Goal: Find specific page/section: Find specific page/section

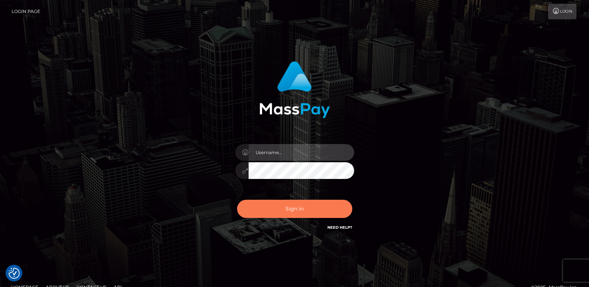
type input "[DOMAIN_NAME]"
click at [272, 212] on button "Sign in" at bounding box center [294, 209] width 115 height 18
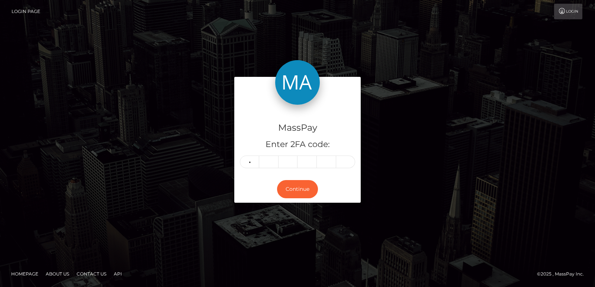
type input "2"
type input "0"
type input "4"
type input "8"
type input "0"
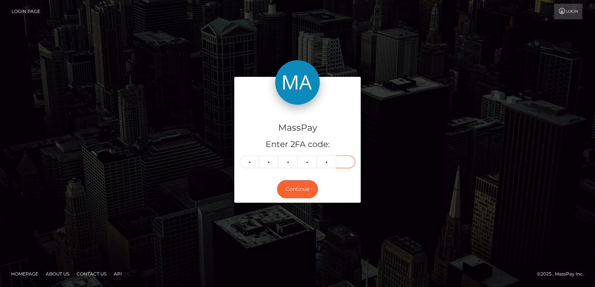
type input "3"
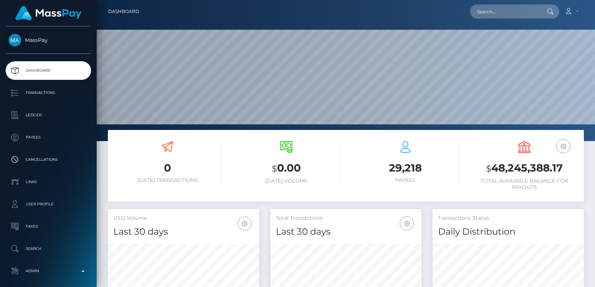
scroll to position [132, 151]
click at [488, 13] on input "text" at bounding box center [505, 11] width 70 height 14
paste input "hotkatyagirl@yahoo.com"
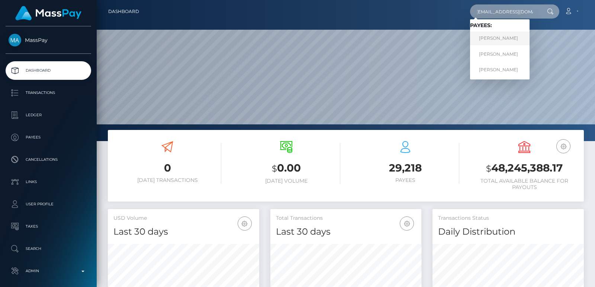
type input "hotkatyagirl@yahoo.com"
click at [493, 38] on link "Ekaterina Vladimirovna Shumilova" at bounding box center [499, 39] width 59 height 14
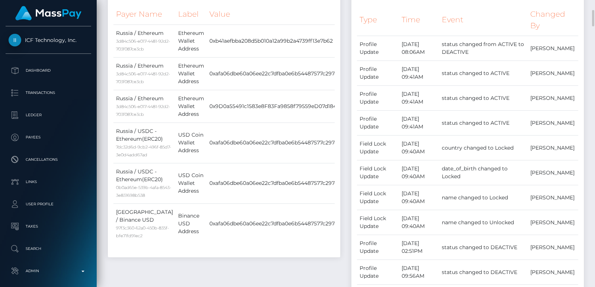
scroll to position [89, 151]
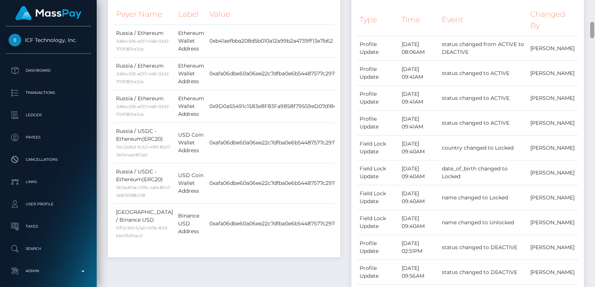
click at [594, 13] on div at bounding box center [592, 143] width 6 height 287
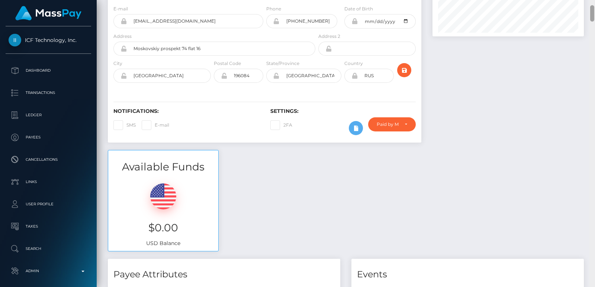
click at [592, 1] on div at bounding box center [592, 143] width 6 height 287
click at [592, 1] on div "Customer Profile Loading... Loading..." at bounding box center [346, 143] width 498 height 287
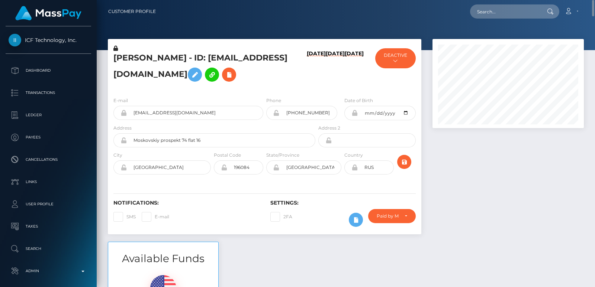
click at [140, 53] on h5 "Ekaterina Vladimirovna Shumilova - ID: hotkatyagirl@yahoo.com" at bounding box center [212, 68] width 198 height 33
copy h5 "Ekaterina"
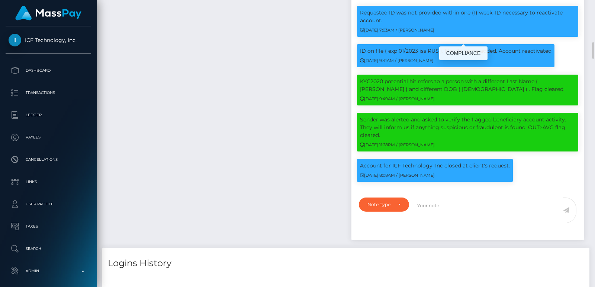
scroll to position [89, 151]
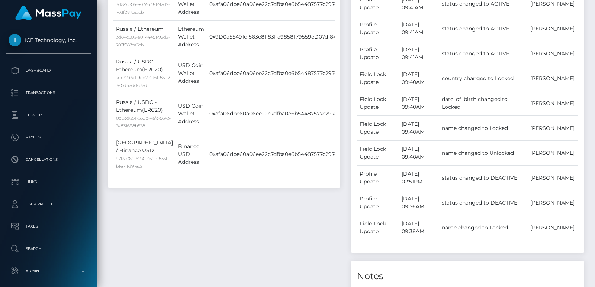
click at [591, 20] on div at bounding box center [592, 143] width 6 height 287
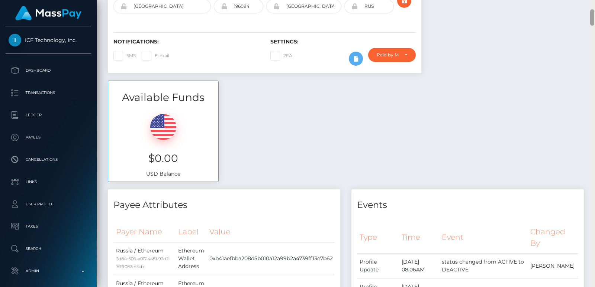
click at [591, 20] on div at bounding box center [592, 17] width 4 height 16
click at [593, 3] on div "Customer Profile Loading... Loading..." at bounding box center [346, 143] width 498 height 287
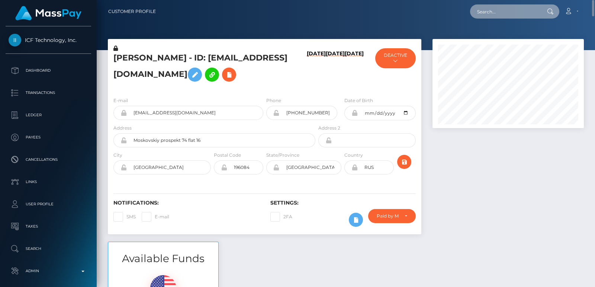
click at [508, 14] on input "text" at bounding box center [505, 11] width 70 height 14
paste input "hotkatyagirl@yahoo.com"
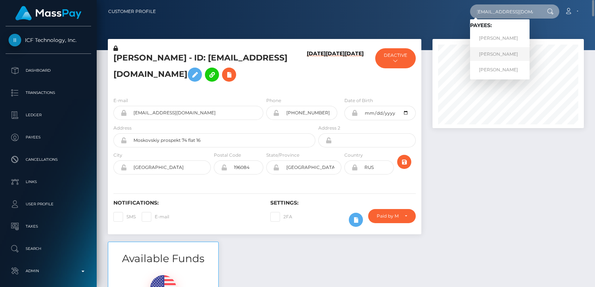
type input "hotkatyagirl@yahoo.com"
click at [507, 55] on link "Ekaterina Vladimirovna Shumilova" at bounding box center [499, 54] width 59 height 14
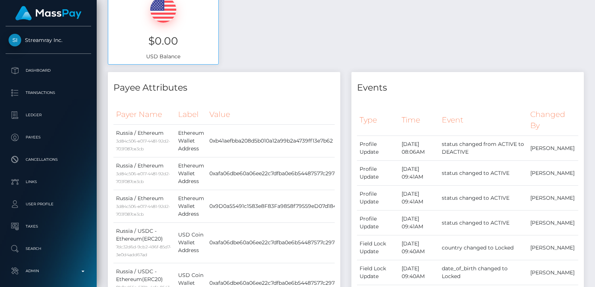
scroll to position [78, 0]
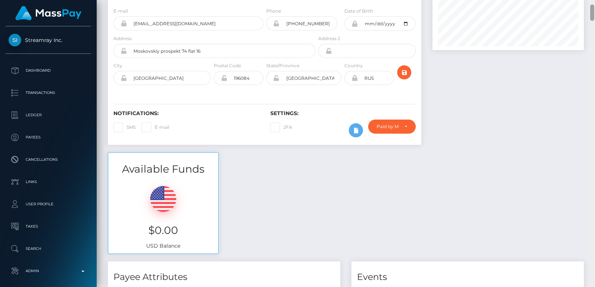
click at [590, 1] on div "Customer Profile Loading... Loading..." at bounding box center [346, 143] width 498 height 287
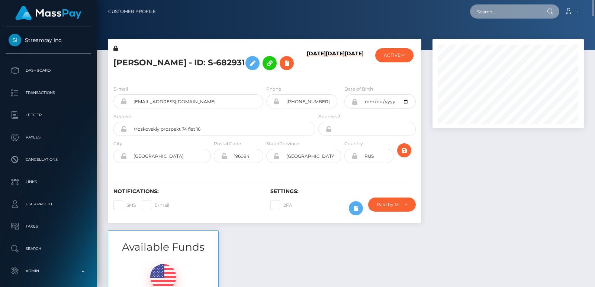
click at [519, 10] on input "text" at bounding box center [505, 11] width 70 height 14
paste input "hotkatyagirl@yahoo.com"
type input "hotkatyagirl@yahoo.com"
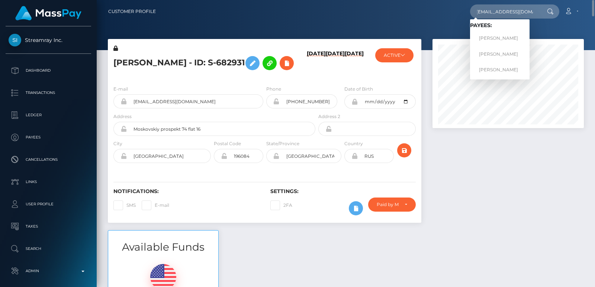
scroll to position [0, 0]
click at [495, 70] on link "Ekaterina Vladimirovna Shumilova" at bounding box center [499, 70] width 59 height 14
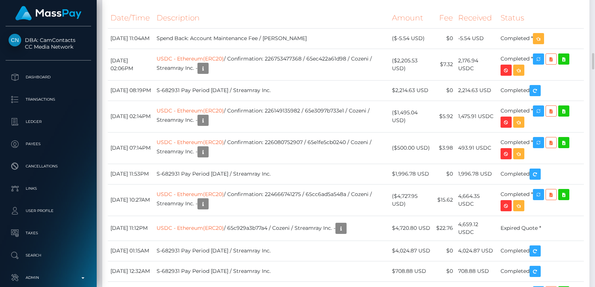
scroll to position [1338, 0]
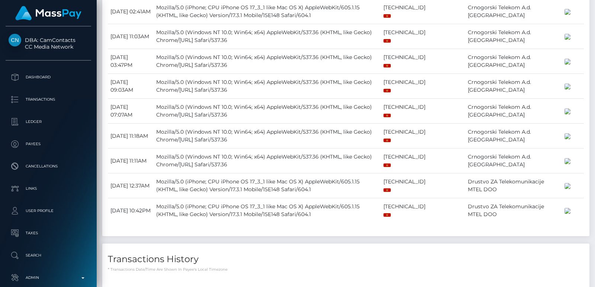
click at [593, 28] on div at bounding box center [592, 143] width 6 height 287
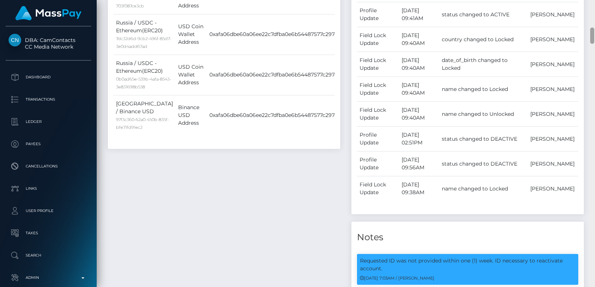
click at [593, 28] on div at bounding box center [592, 143] width 6 height 287
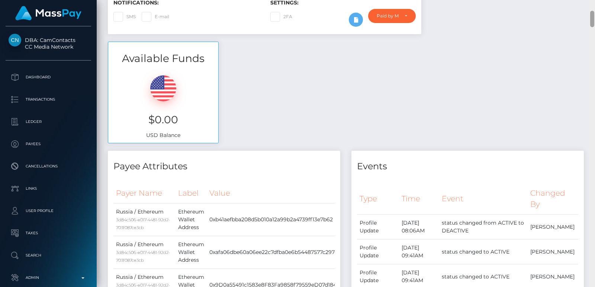
click at [592, 16] on div at bounding box center [592, 143] width 6 height 287
click at [592, 16] on div at bounding box center [592, 19] width 4 height 16
click at [592, 1] on div "Customer Profile Loading... Loading..." at bounding box center [346, 143] width 498 height 287
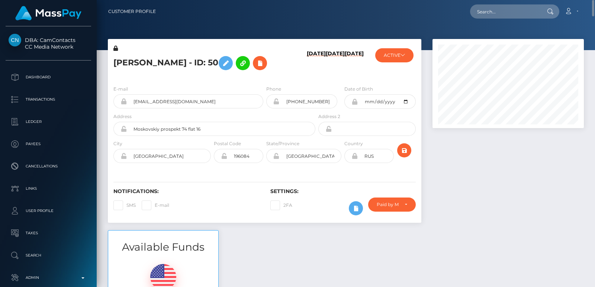
drag, startPoint x: 123, startPoint y: 53, endPoint x: 133, endPoint y: 70, distance: 19.8
click at [133, 70] on h5 "Ekaterina Vladimirovna Shumilova - ID: 50" at bounding box center [212, 63] width 198 height 22
copy h5 "Ekaterina"
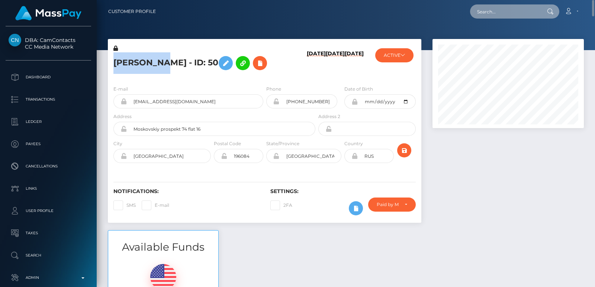
click at [497, 7] on input "text" at bounding box center [505, 11] width 70 height 14
paste input "model_maria@outlook.com"
type input "model_maria@outlook.com"
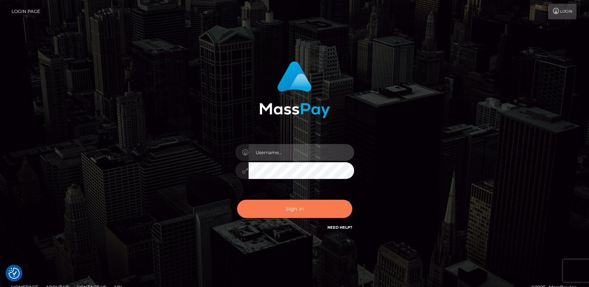
type input "[DOMAIN_NAME]"
click at [258, 203] on button "Sign in" at bounding box center [294, 209] width 115 height 18
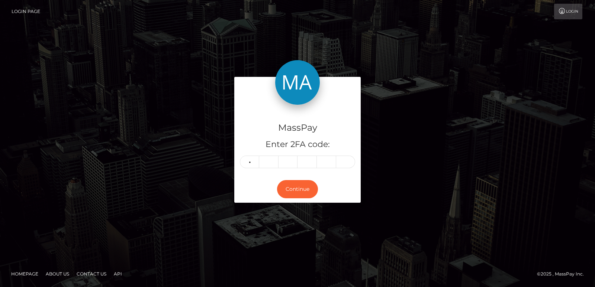
type input "1"
type input "5"
type input "9"
type input "6"
type input "8"
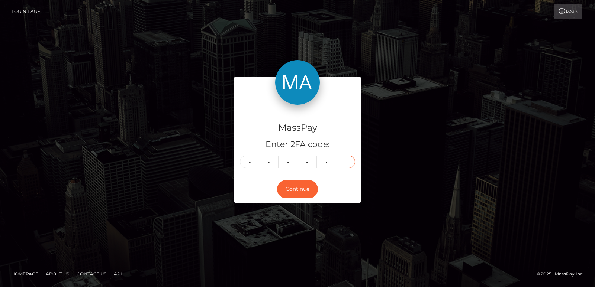
type input "9"
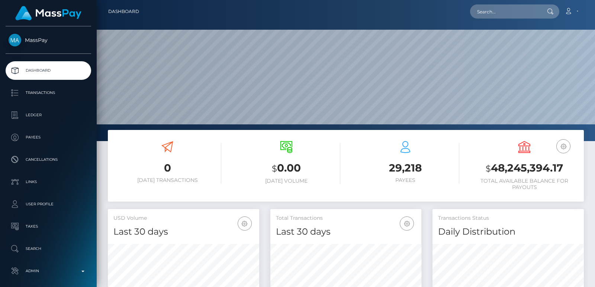
scroll to position [132, 151]
click at [485, 17] on input "text" at bounding box center [505, 11] width 70 height 14
paste input "[EMAIL_ADDRESS][DOMAIN_NAME]"
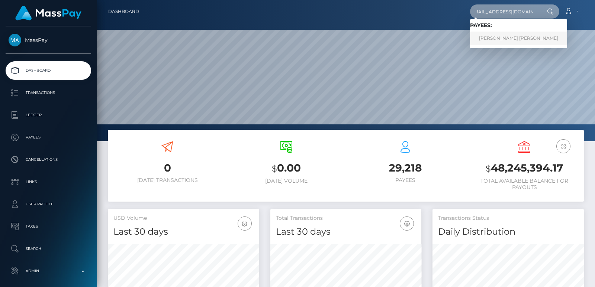
type input "[EMAIL_ADDRESS][DOMAIN_NAME]"
click at [494, 38] on link "[PERSON_NAME] [PERSON_NAME]" at bounding box center [518, 39] width 97 height 14
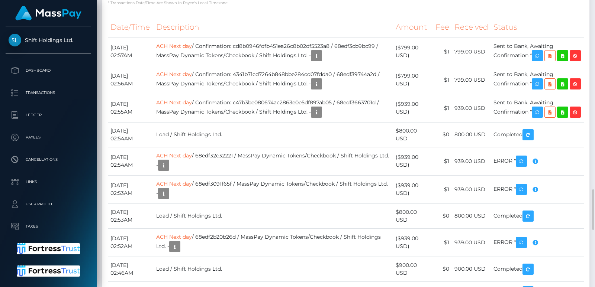
scroll to position [1561, 0]
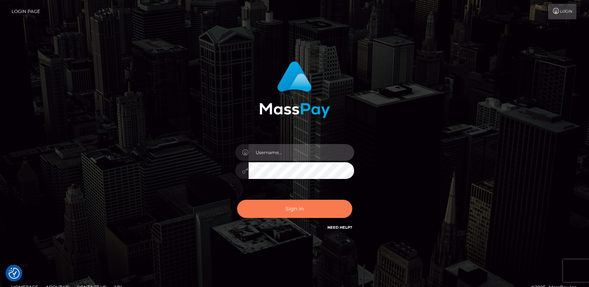
type input "[DOMAIN_NAME]"
click at [271, 209] on button "Sign in" at bounding box center [294, 209] width 115 height 18
